Goal: Task Accomplishment & Management: Use online tool/utility

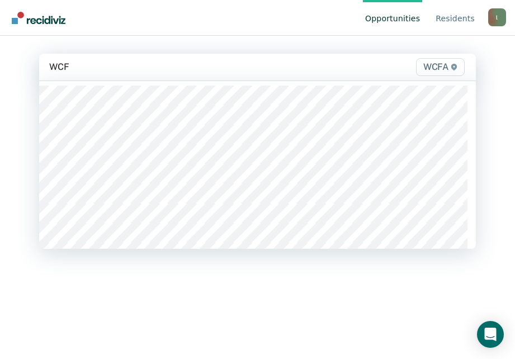
type input "WCFA"
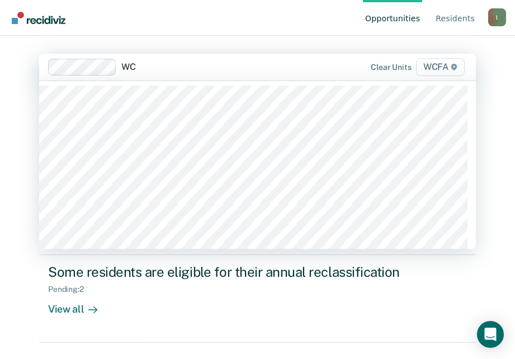
type input "WCF"
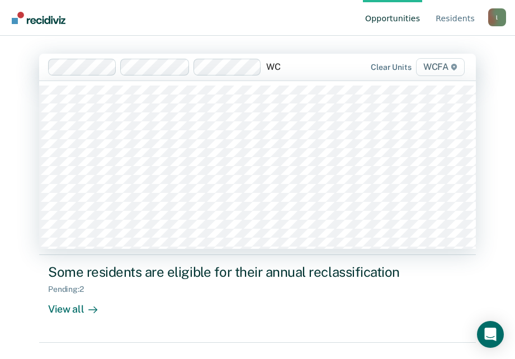
type input "WCF"
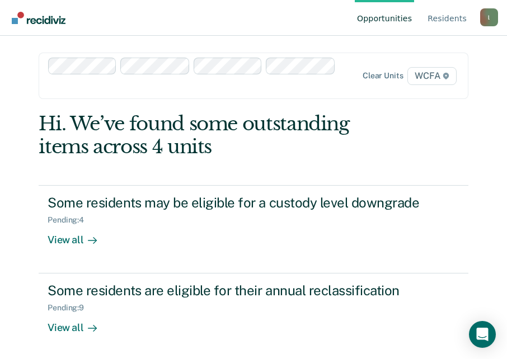
scroll to position [3, 0]
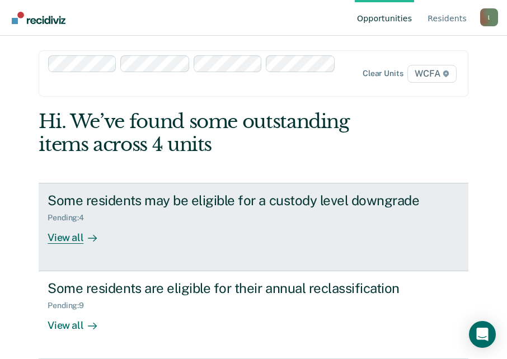
click at [174, 197] on div "Some residents may be eligible for a custody level downgrade" at bounding box center [240, 200] width 384 height 16
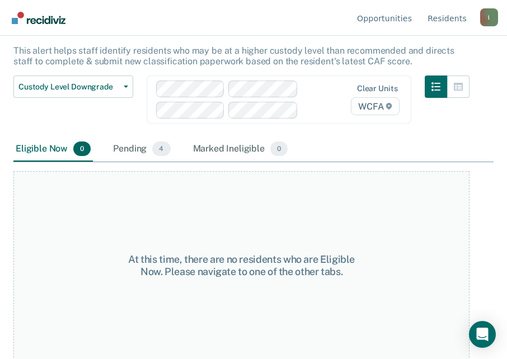
scroll to position [65, 0]
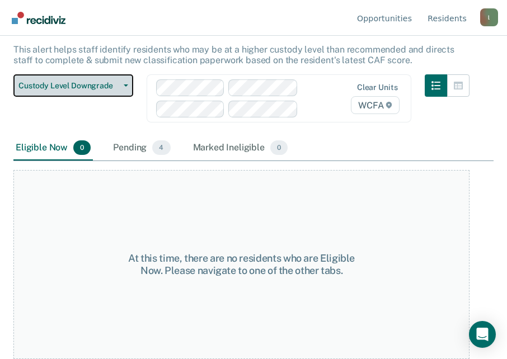
click at [125, 85] on icon "button" at bounding box center [126, 85] width 4 height 2
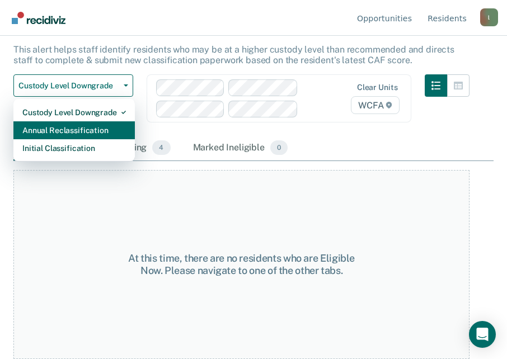
click at [87, 130] on div "Annual Reclassification" at bounding box center [73, 130] width 103 height 18
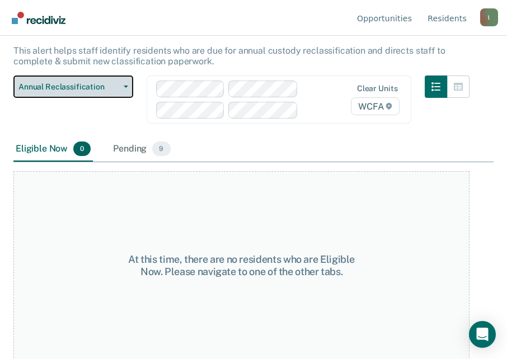
scroll to position [65, 0]
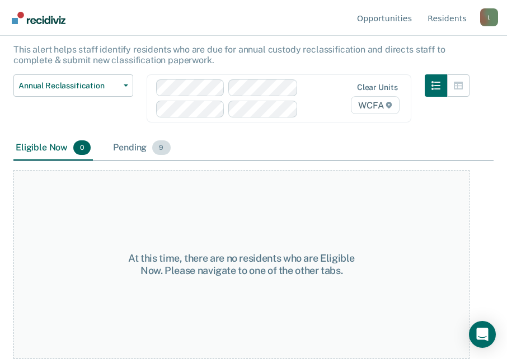
click at [130, 143] on div "Pending 9" at bounding box center [142, 148] width 62 height 25
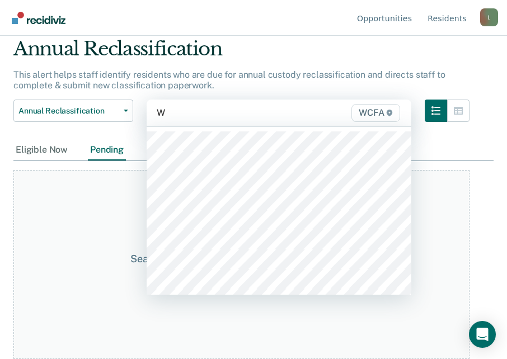
scroll to position [40, 0]
type input "WCFA"
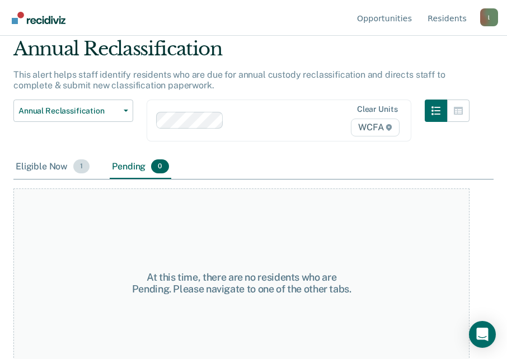
click at [45, 163] on div "Eligible Now 1" at bounding box center [52, 167] width 78 height 25
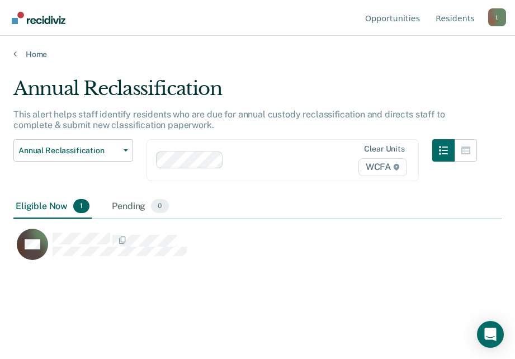
scroll to position [190, 480]
